Goal: Task Accomplishment & Management: Manage account settings

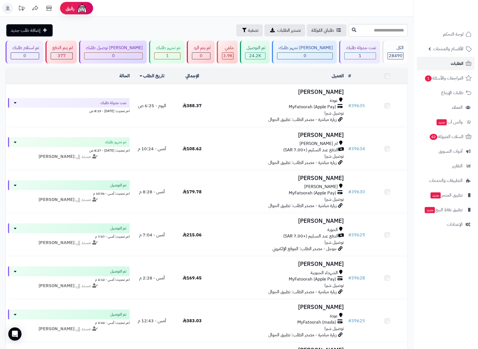
drag, startPoint x: 0, startPoint y: 0, endPoint x: 452, endPoint y: 61, distance: 455.7
click at [452, 61] on span "الطلبات" at bounding box center [457, 64] width 13 height 8
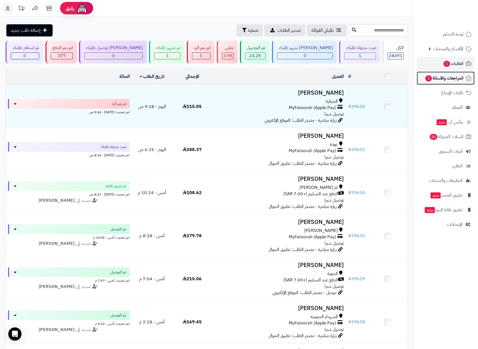
click at [443, 75] on span "المراجعات والأسئلة 1" at bounding box center [444, 78] width 39 height 8
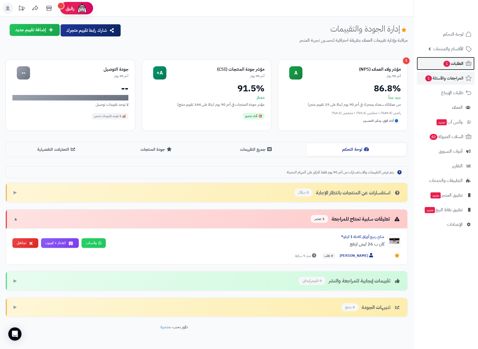
click at [454, 60] on span "الطلبات 1" at bounding box center [453, 64] width 20 height 8
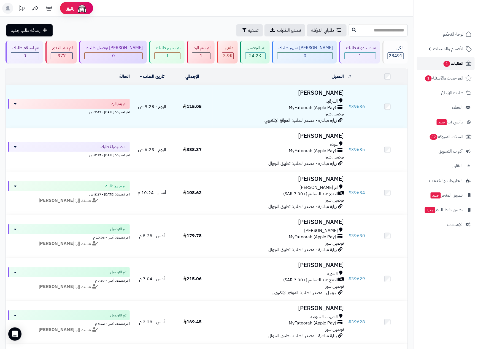
click at [450, 63] on span "الطلبات 1" at bounding box center [453, 64] width 20 height 8
click at [459, 63] on span "الطلبات 1" at bounding box center [453, 64] width 20 height 8
